Goal: Complete application form

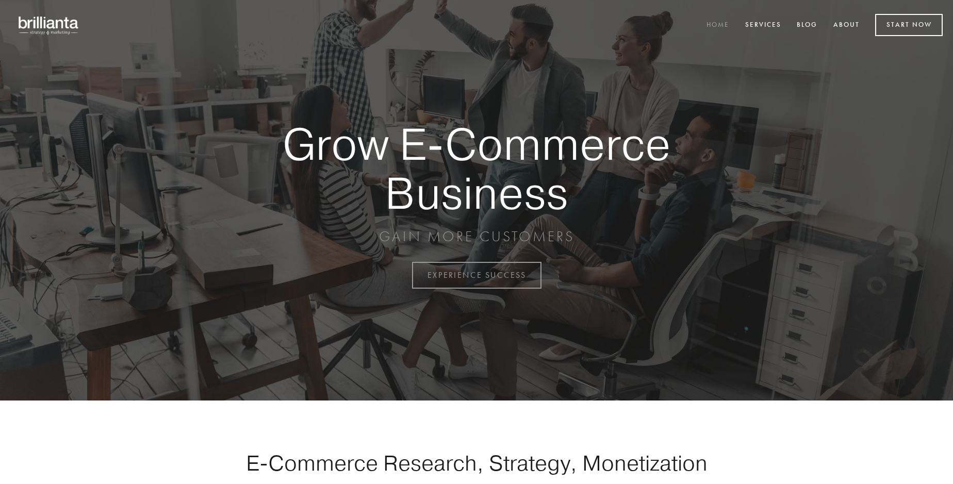
scroll to position [2702, 0]
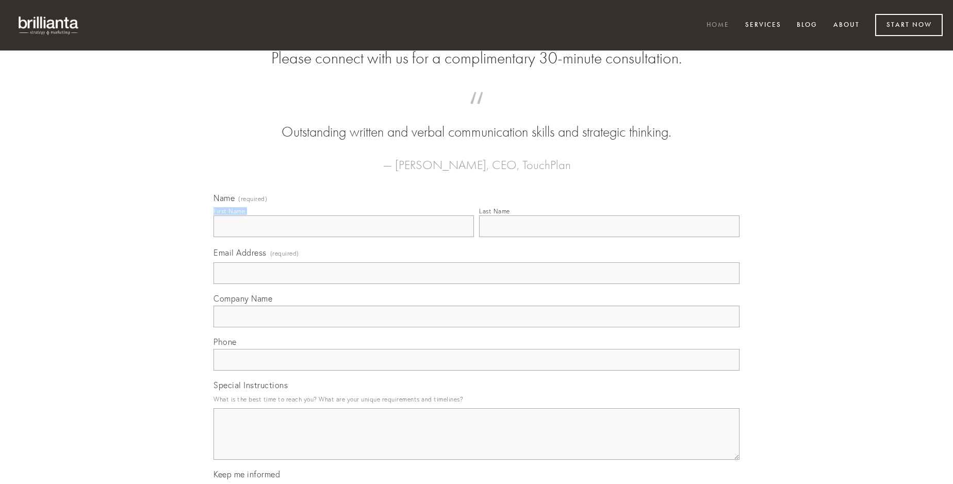
type input "[PERSON_NAME]"
click at [609, 237] on input "Last Name" at bounding box center [609, 226] width 260 height 22
type input "[PERSON_NAME]"
click at [476, 284] on input "Email Address (required)" at bounding box center [476, 273] width 526 height 22
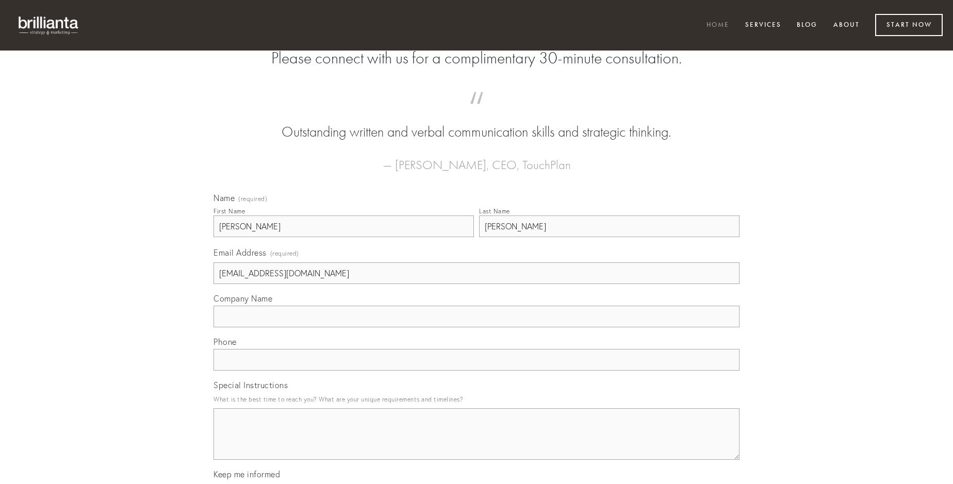
type input "[EMAIL_ADDRESS][DOMAIN_NAME]"
click at [476, 327] on input "Company Name" at bounding box center [476, 317] width 526 height 22
type input "solium"
click at [476, 371] on input "text" at bounding box center [476, 360] width 526 height 22
click at [476, 443] on textarea "Special Instructions" at bounding box center [476, 434] width 526 height 52
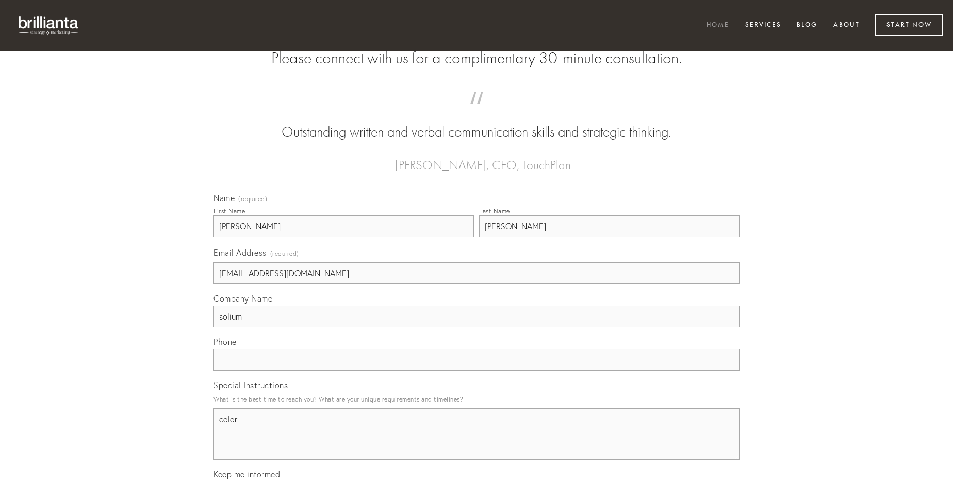
type textarea "color"
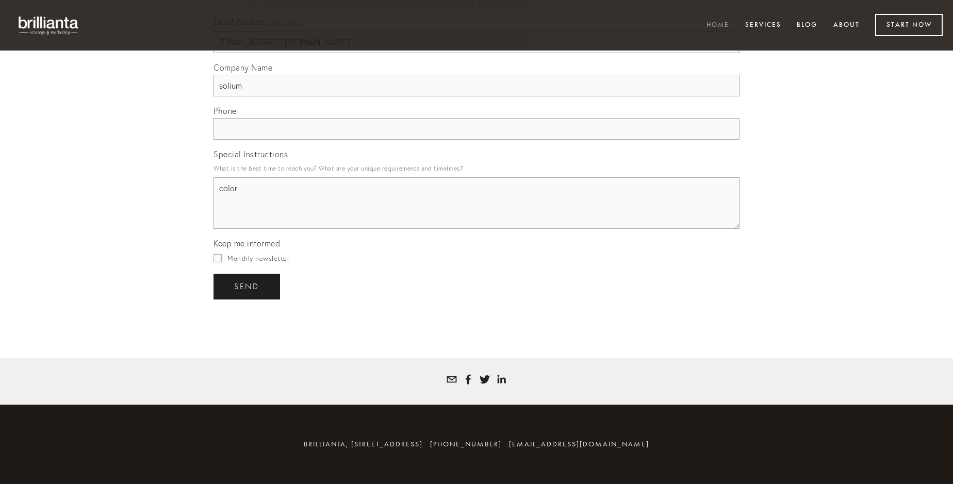
click at [247, 286] on span "send" at bounding box center [246, 286] width 25 height 9
